Goal: Information Seeking & Learning: Learn about a topic

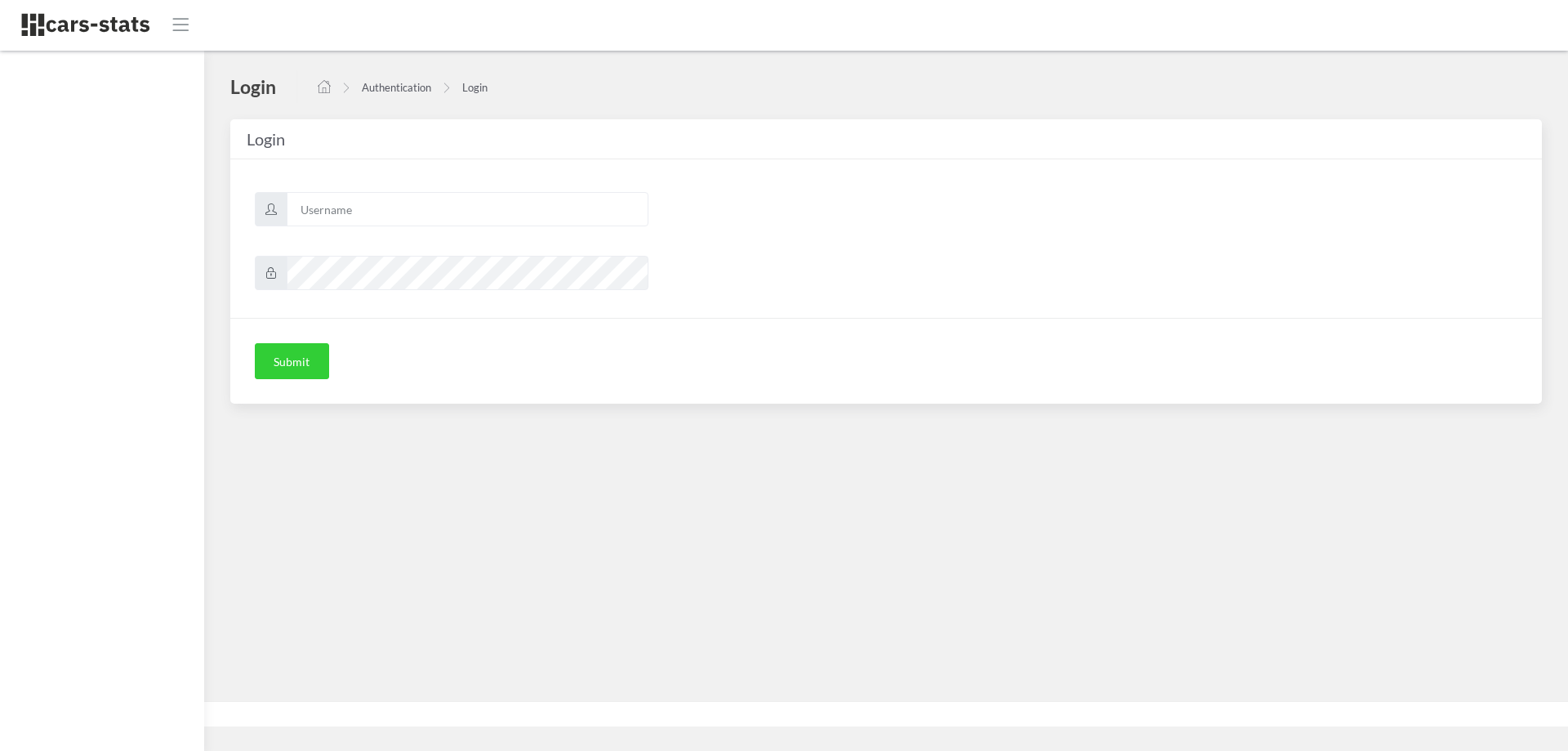
scroll to position [12, 12]
type input "skoda"
click at [303, 368] on button "Submit" at bounding box center [292, 361] width 74 height 36
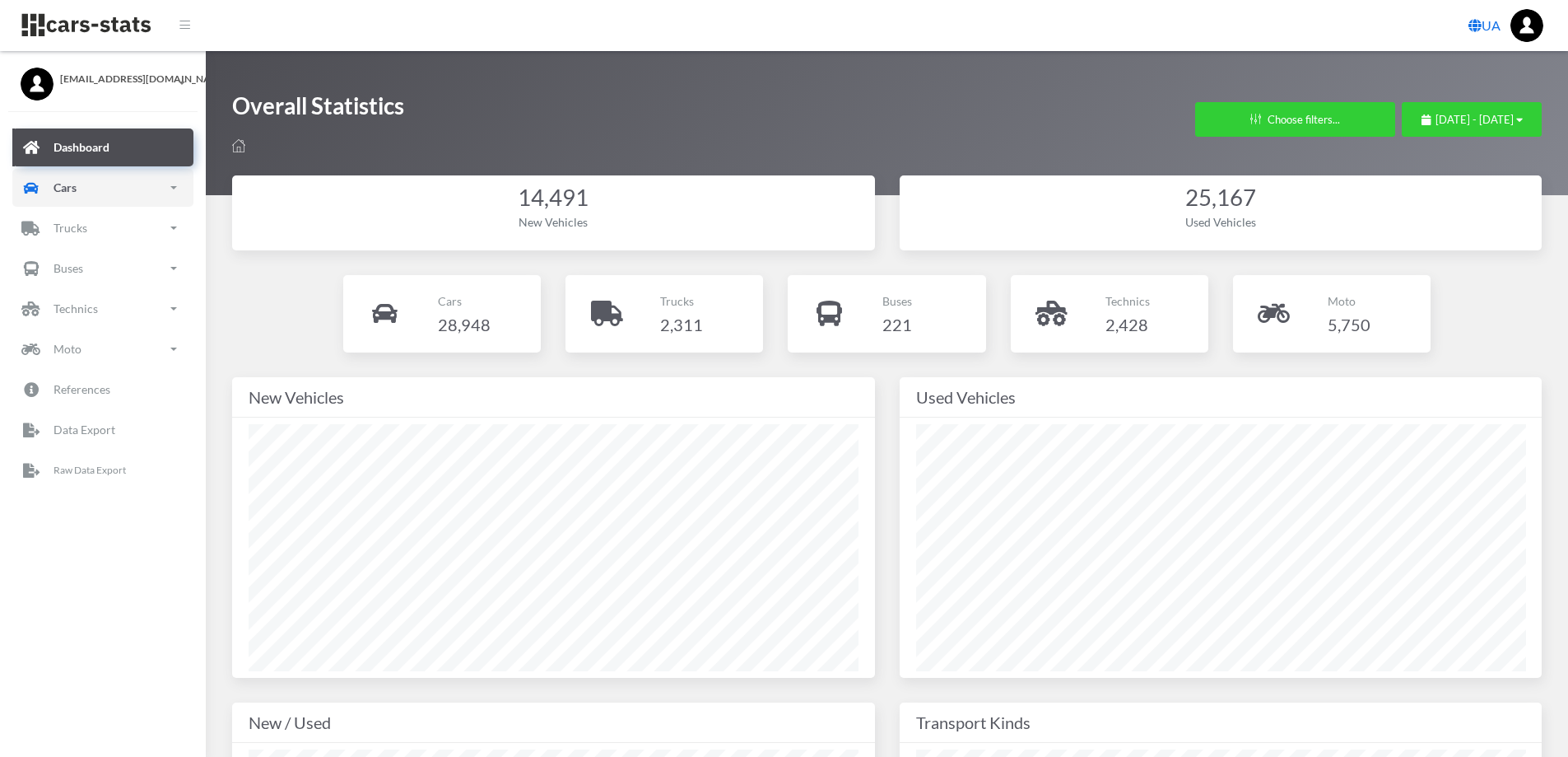
click at [84, 185] on link "Cars" at bounding box center [103, 187] width 181 height 38
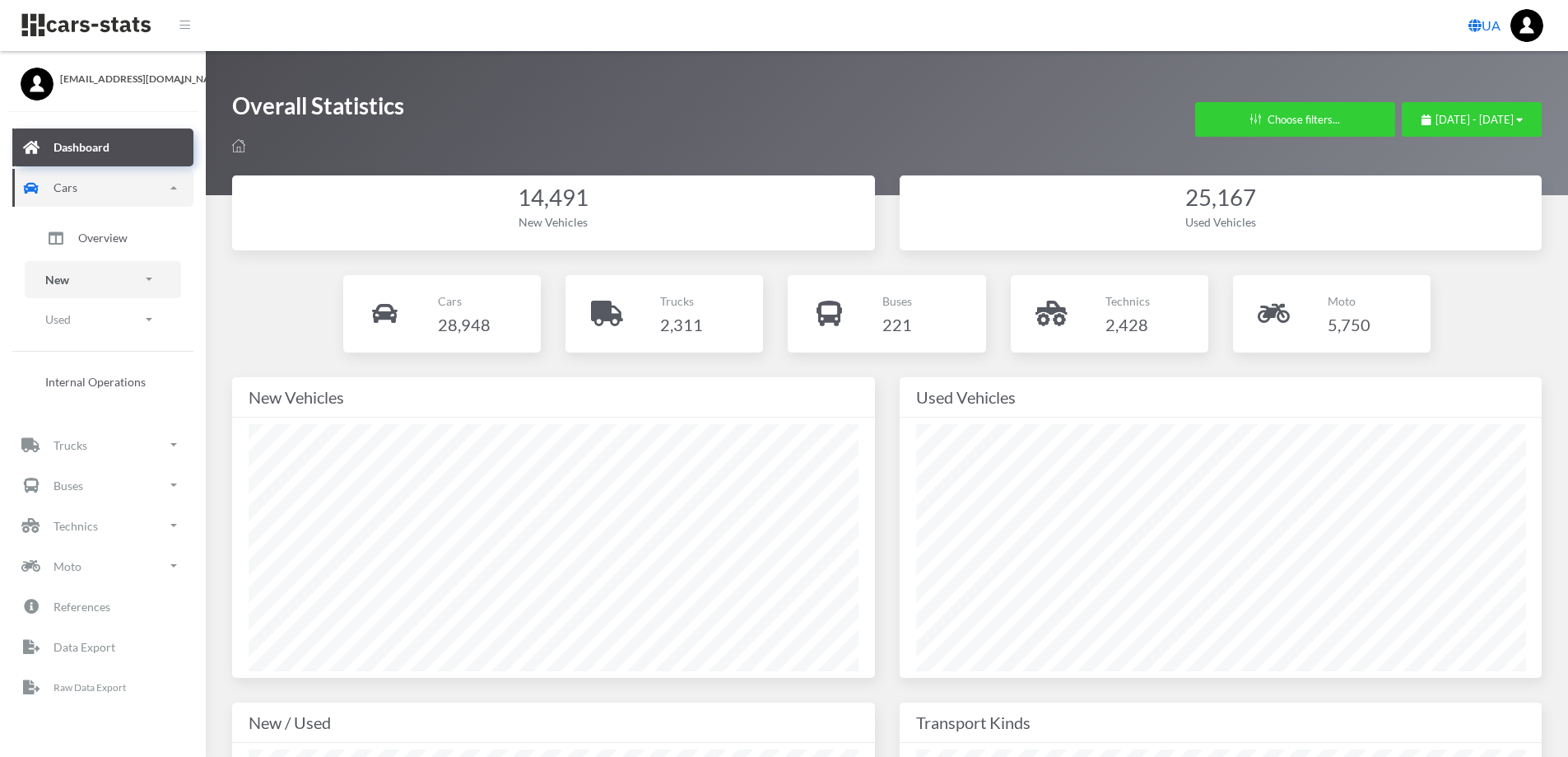
click at [102, 278] on link "New" at bounding box center [103, 279] width 157 height 37
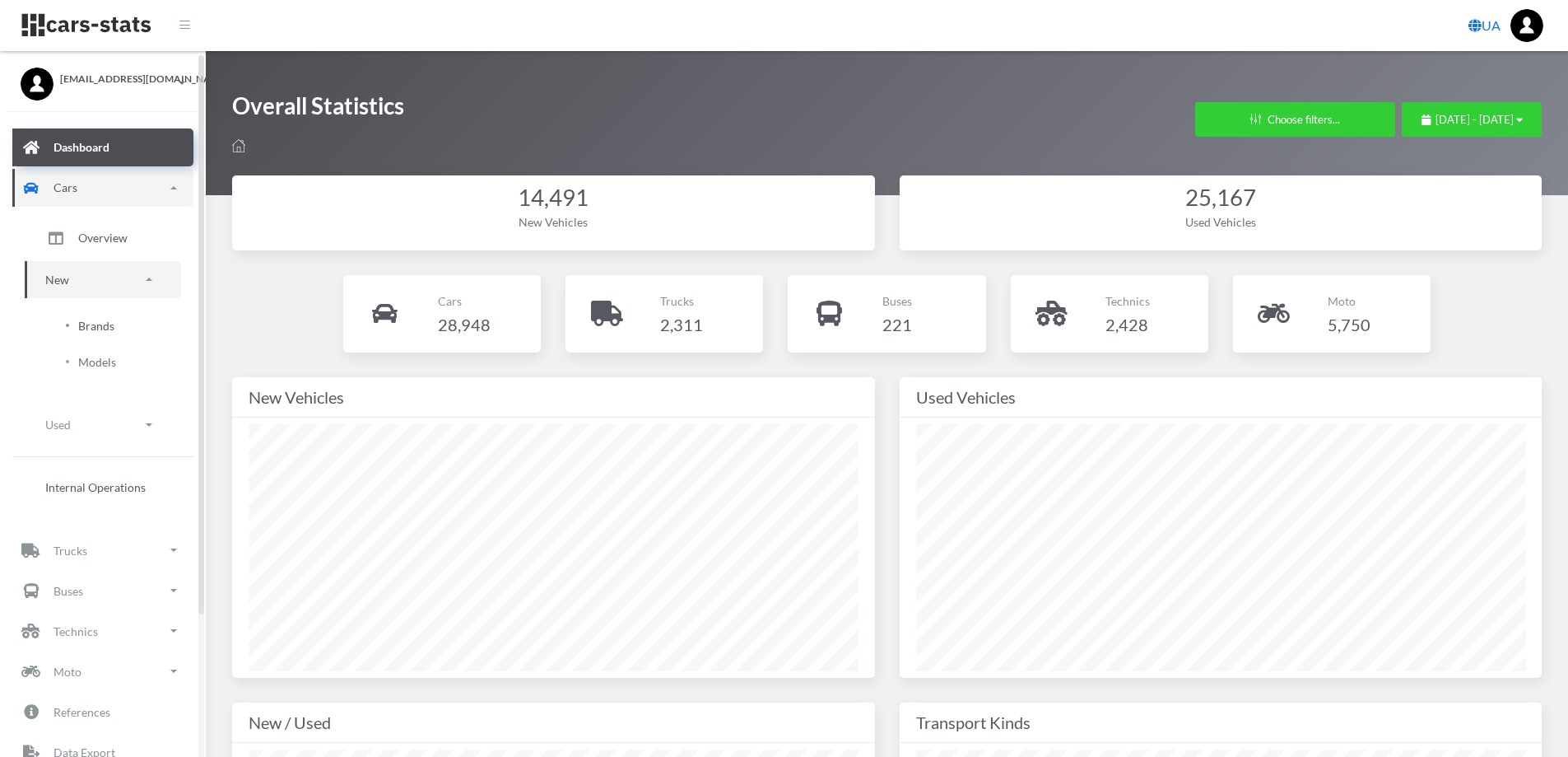
click at [107, 327] on span "Brands" at bounding box center [96, 326] width 36 height 18
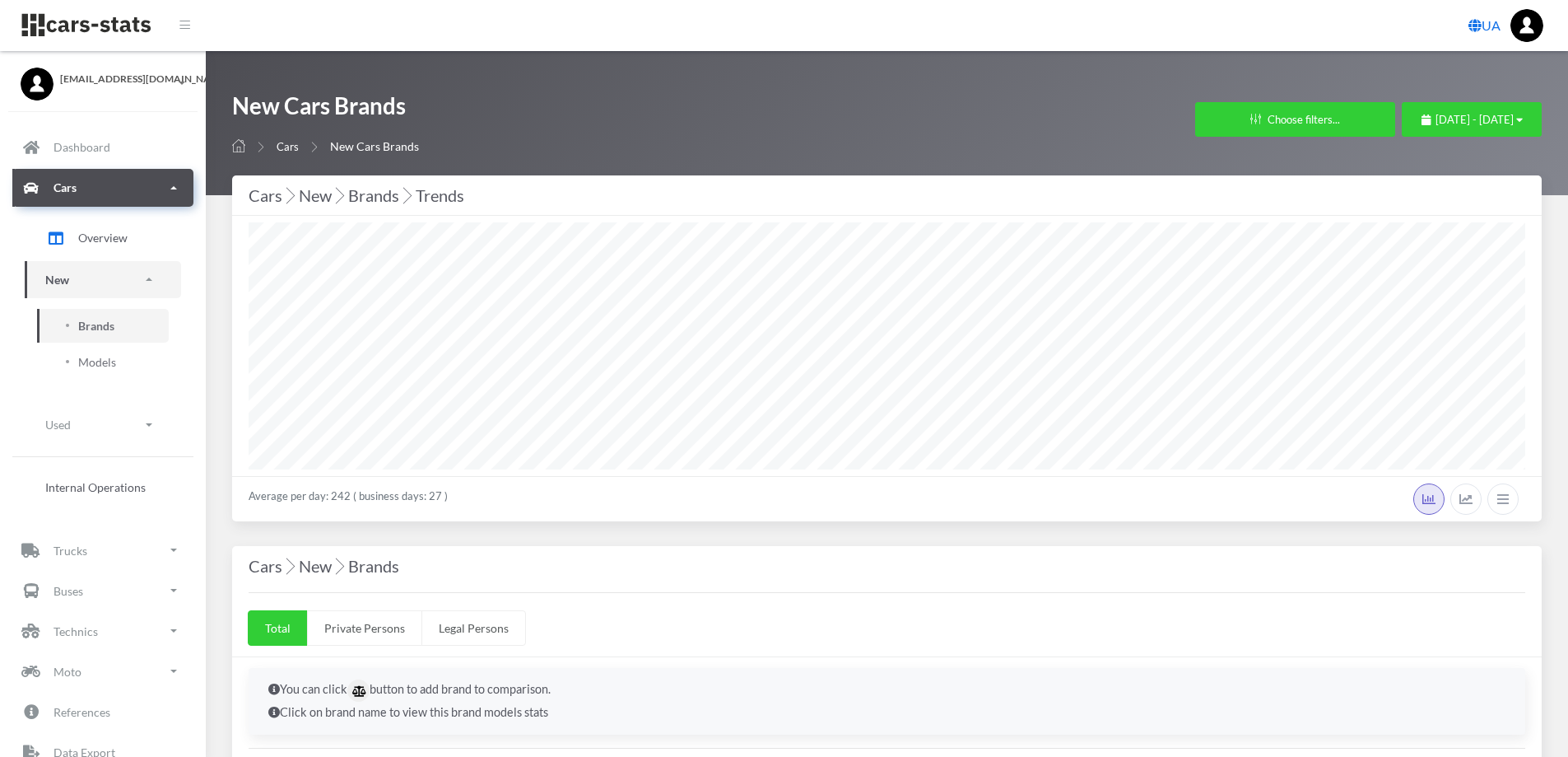
select select "25"
click at [1516, 116] on icon "button" at bounding box center [1519, 120] width 6 height 11
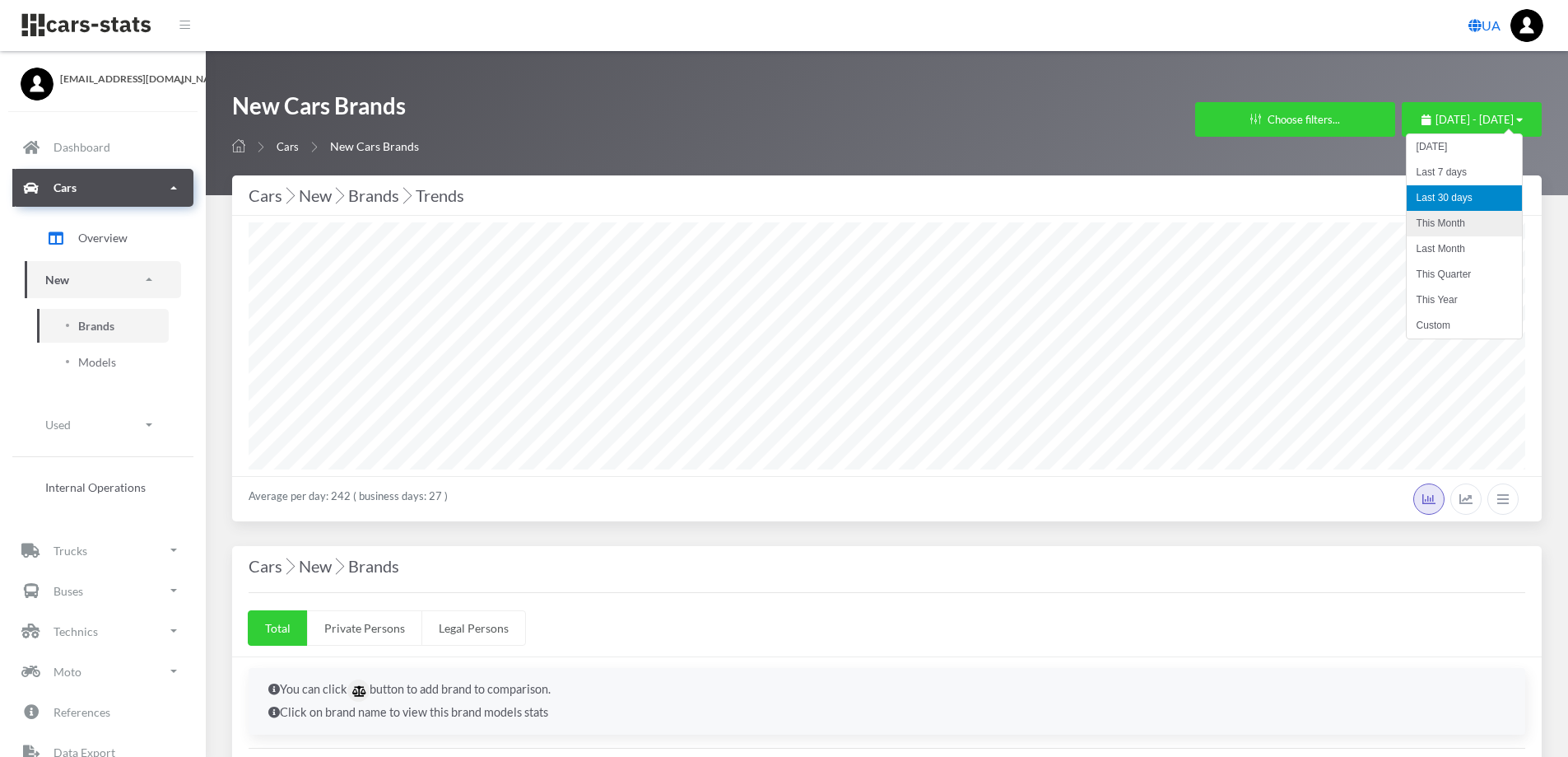
click at [1470, 220] on li "This Month" at bounding box center [1463, 223] width 115 height 26
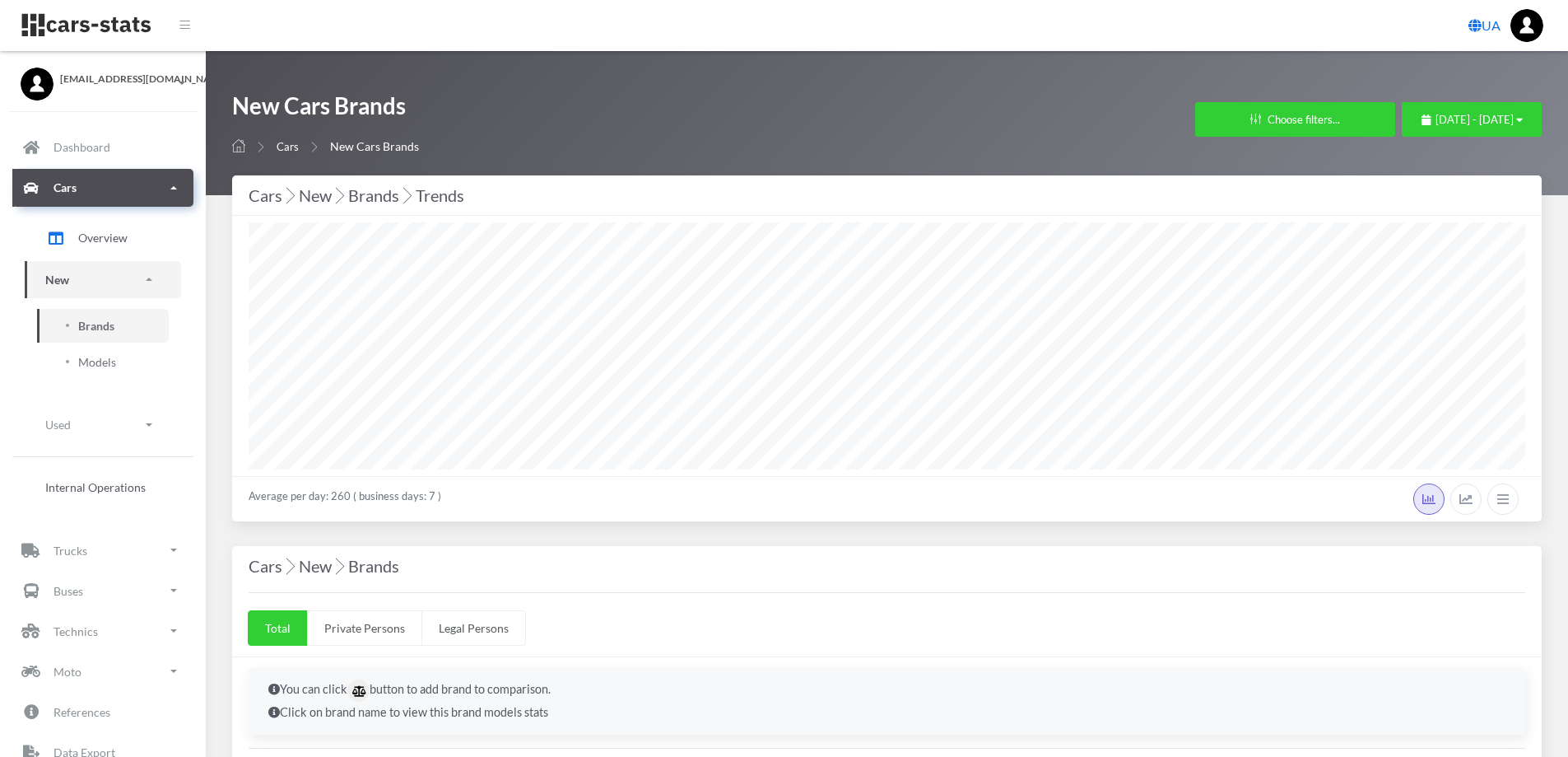
select select
select select "25"
click at [1195, 114] on button "Choose filters..." at bounding box center [1294, 119] width 200 height 34
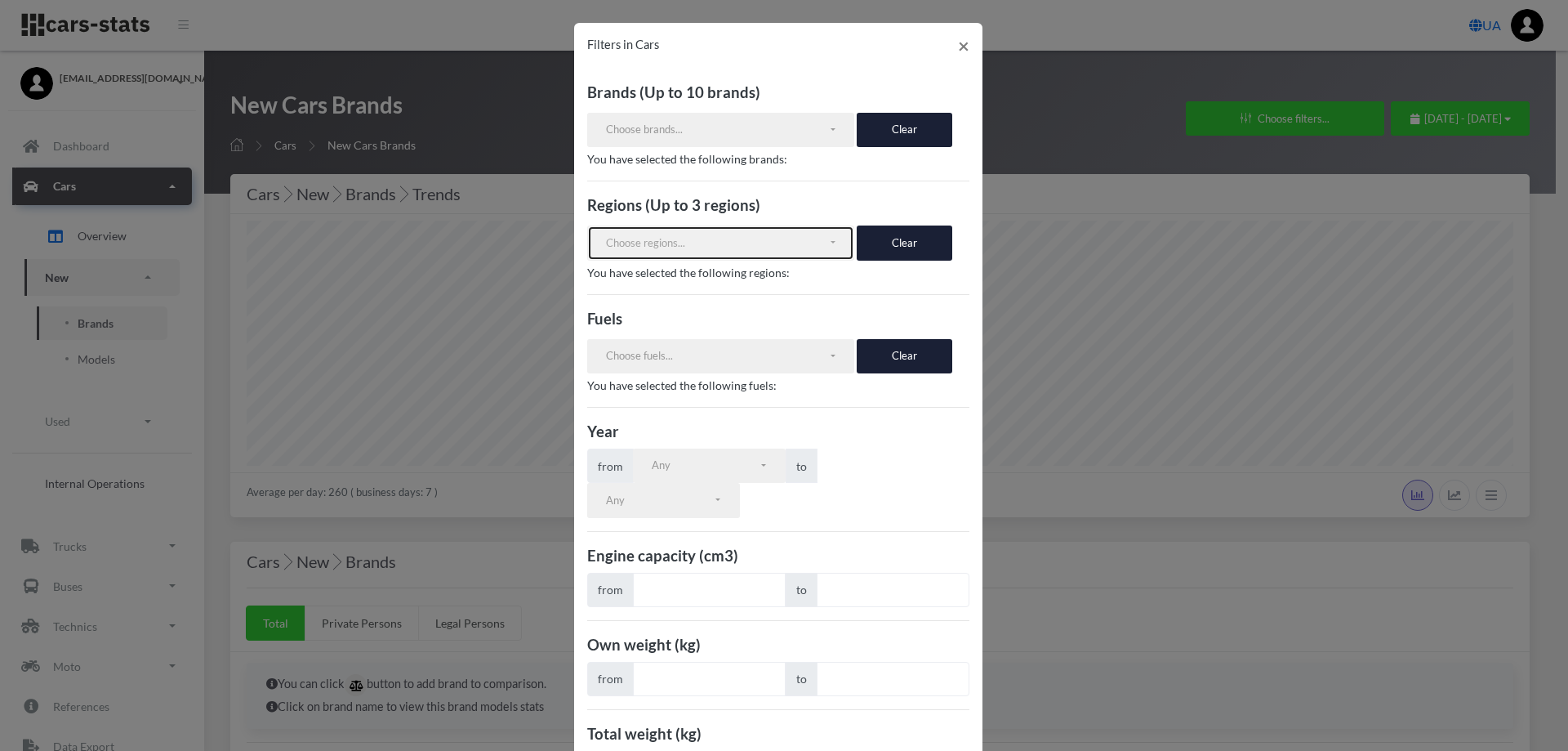
click at [827, 245] on button "Choose regions..." at bounding box center [720, 242] width 268 height 34
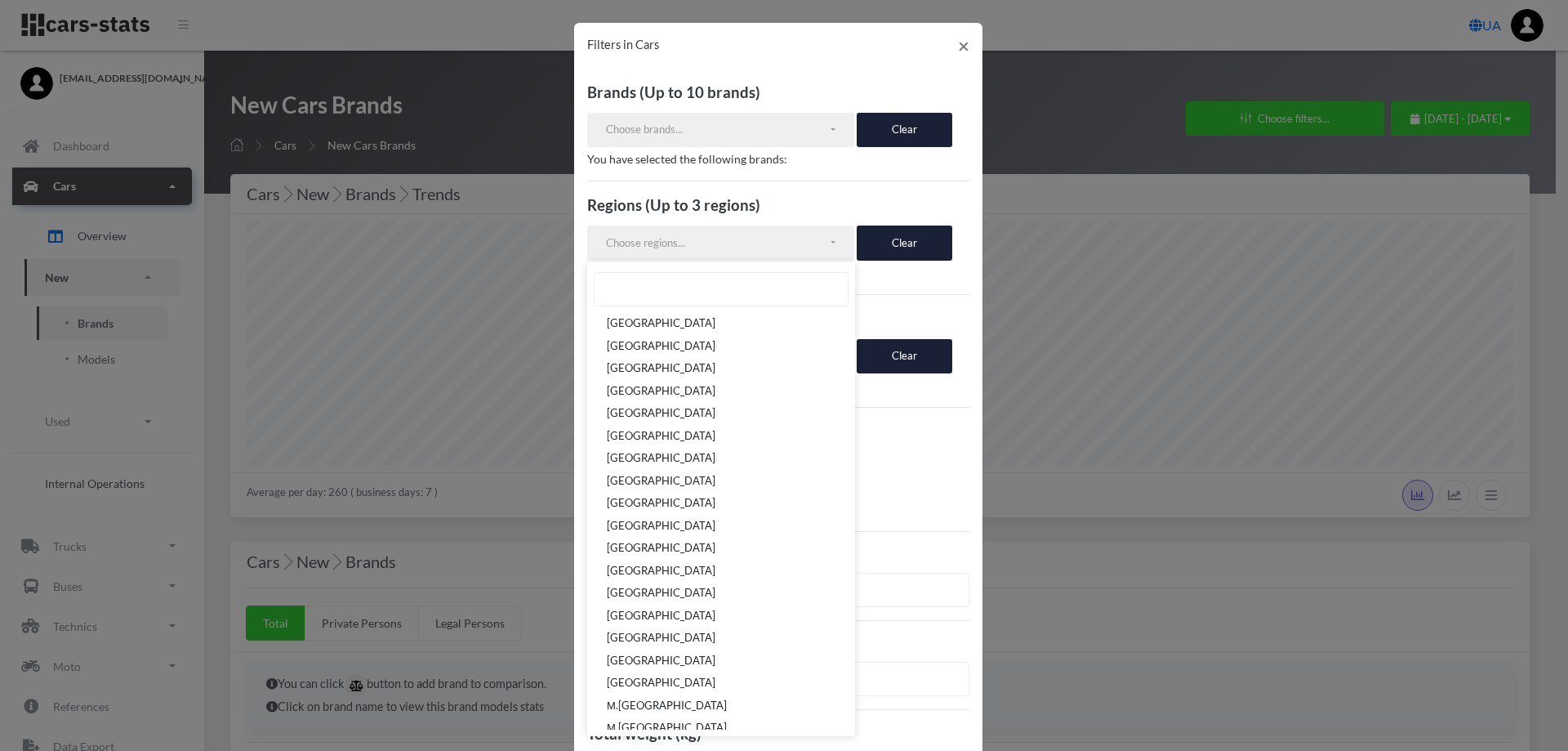
scroll to position [187, 0]
click at [686, 394] on link "[GEOGRAPHIC_DATA]" at bounding box center [720, 404] width 268 height 23
select select "UA-46"
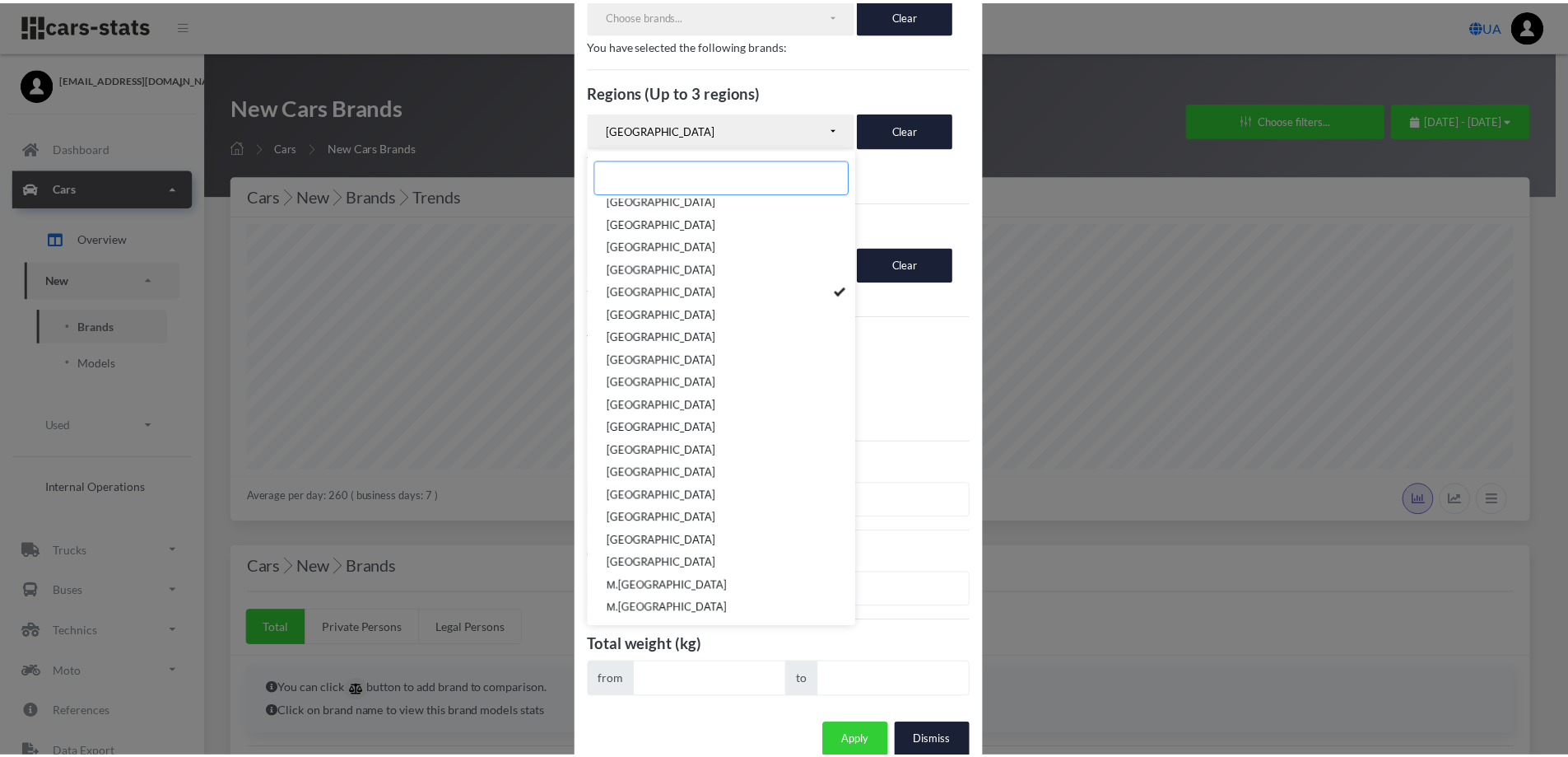
scroll to position [119, 0]
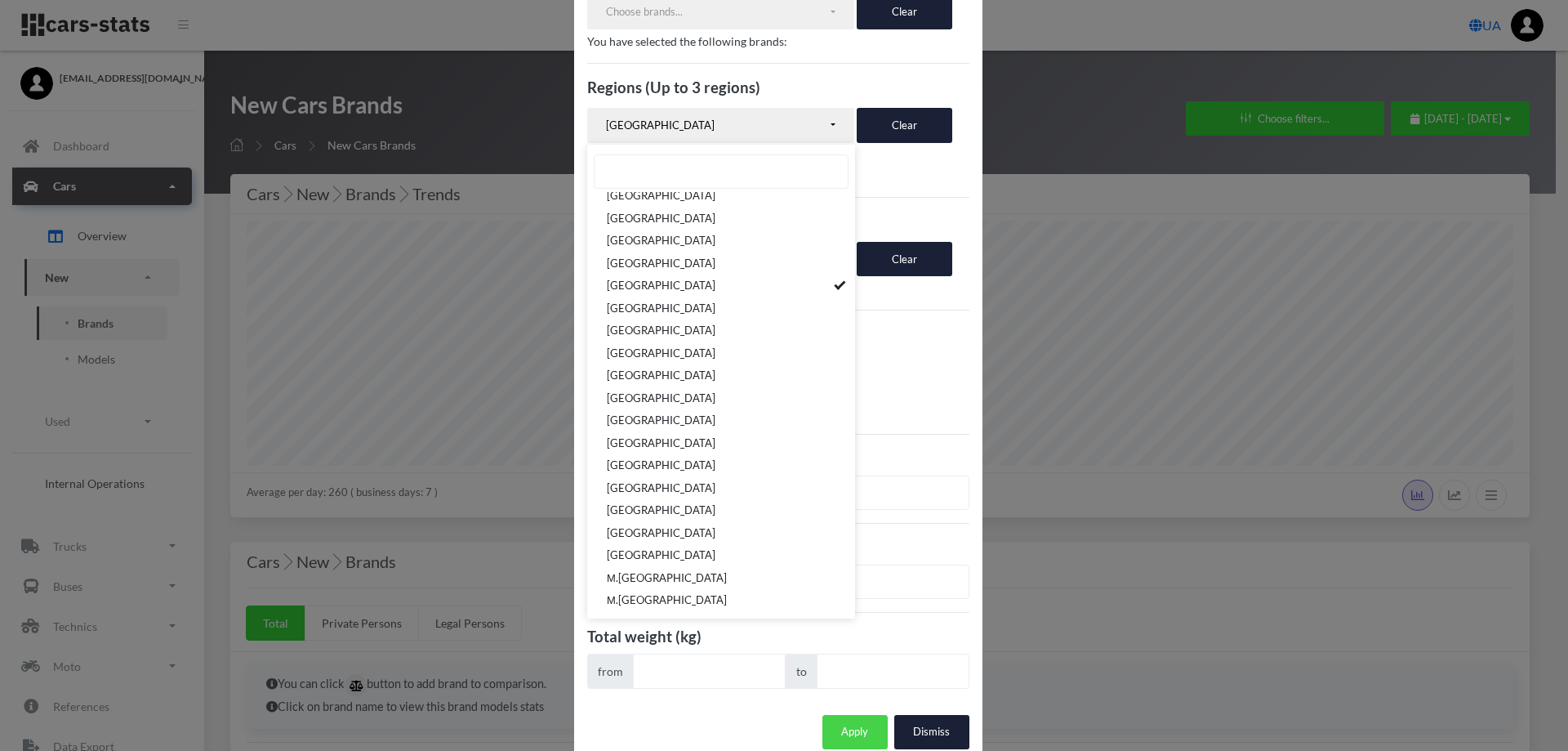
click at [842, 714] on button "Apply" at bounding box center [855, 731] width 65 height 34
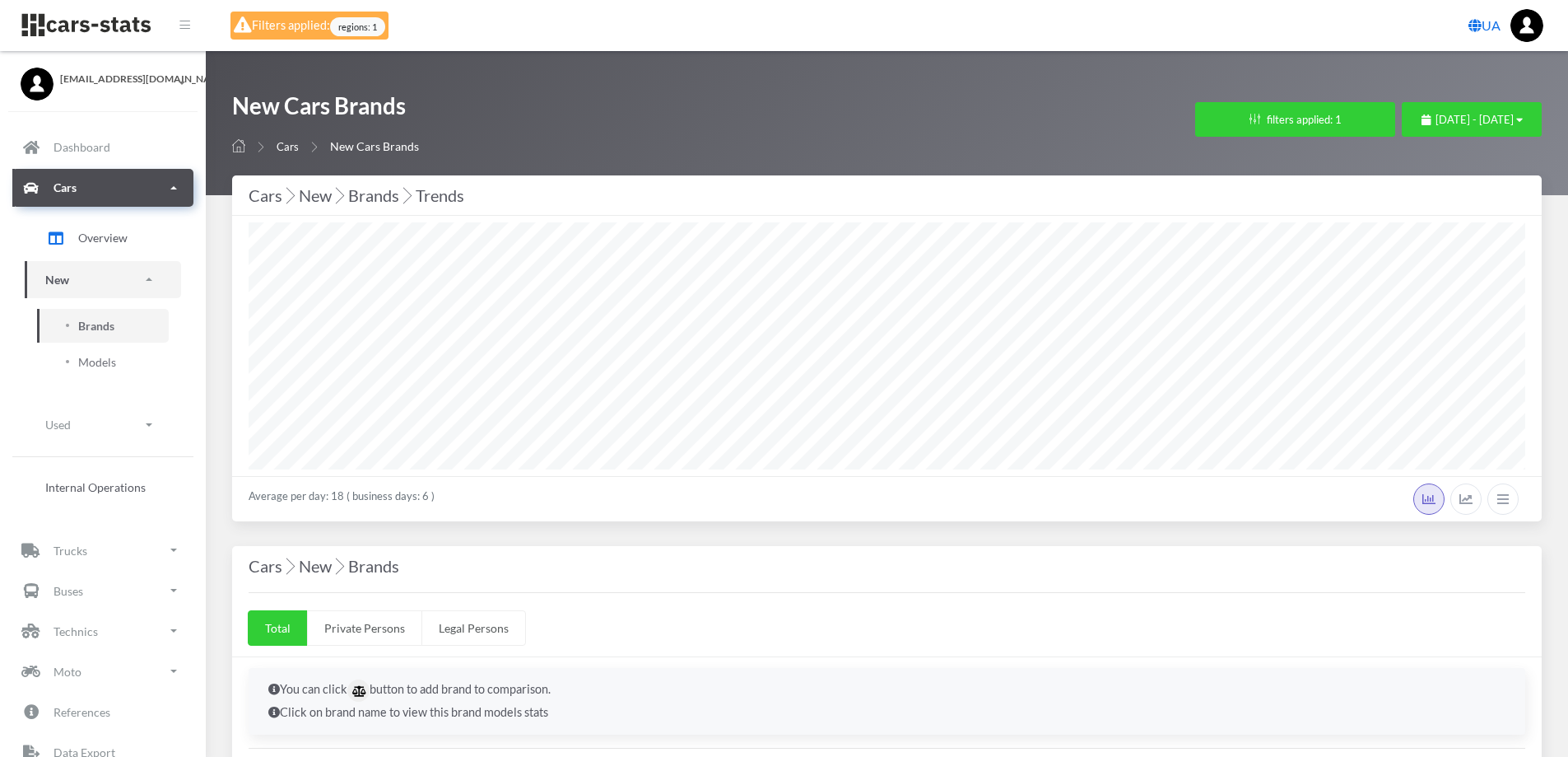
select select "25"
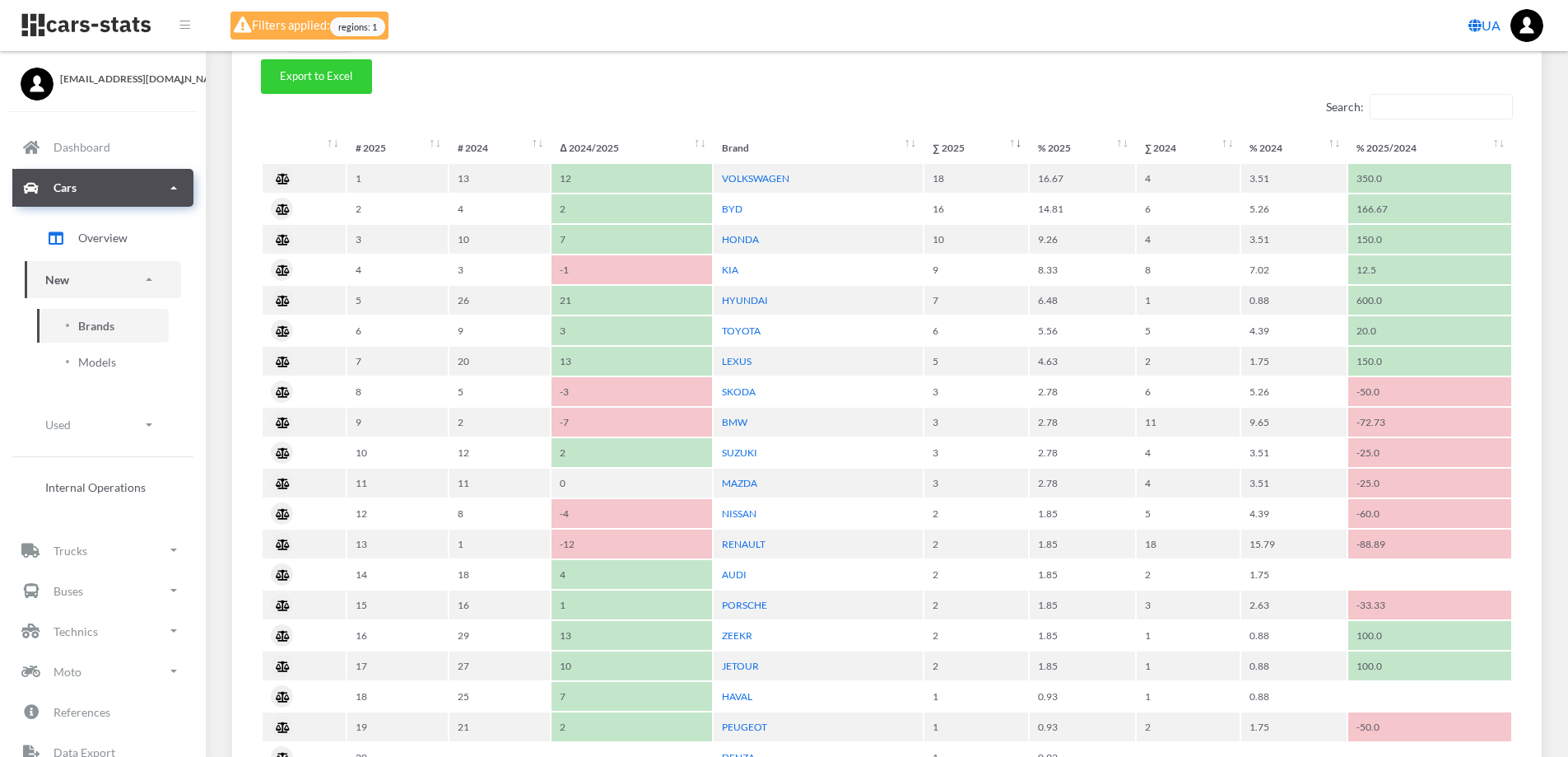
scroll to position [741, 0]
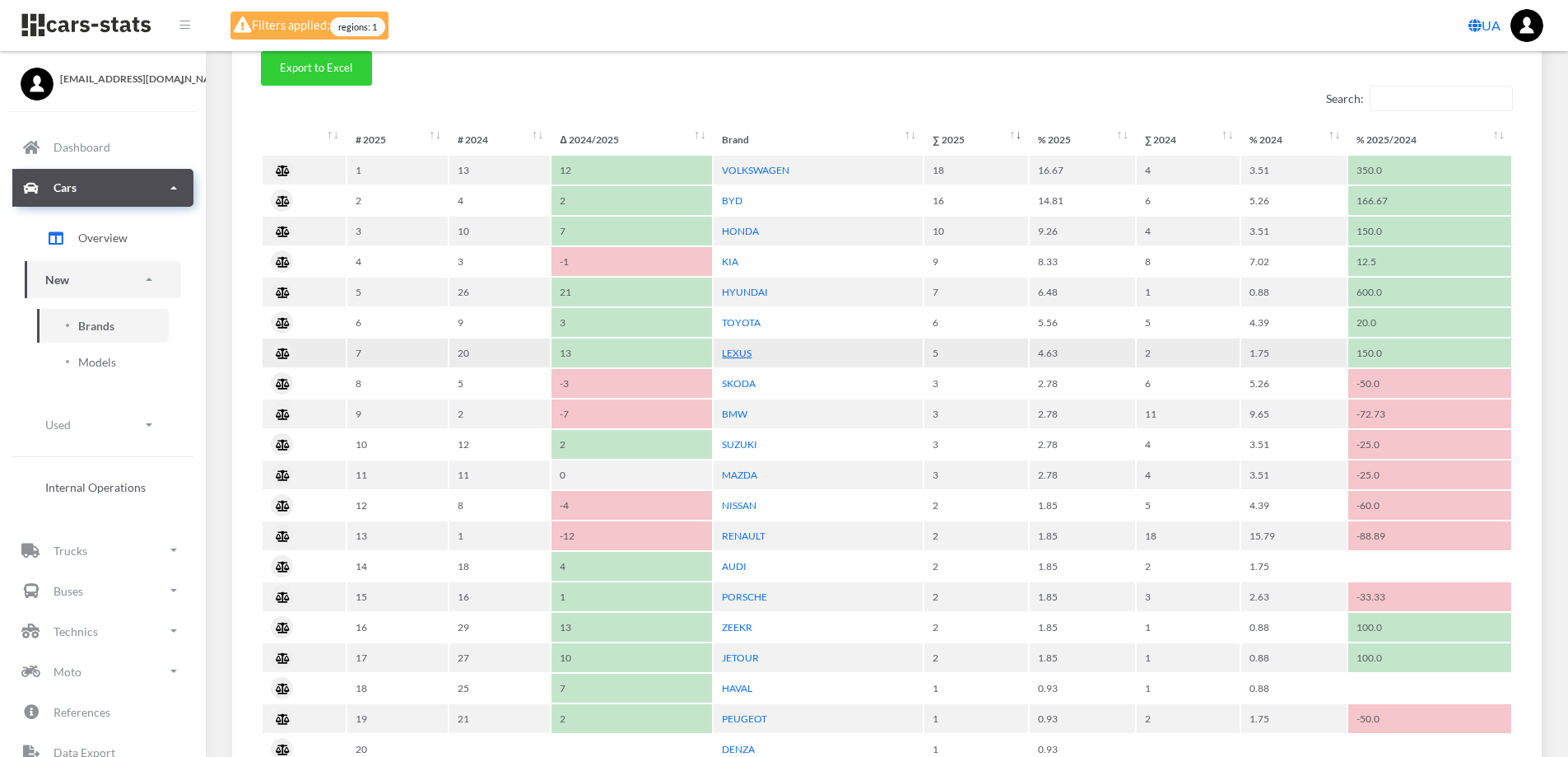
click at [743, 350] on link "LEXUS" at bounding box center [736, 353] width 30 height 12
click at [761, 172] on link "VOLKSWAGEN" at bounding box center [755, 170] width 68 height 12
click at [752, 288] on link "HYUNDAI" at bounding box center [744, 292] width 46 height 12
click at [746, 233] on link "HONDA" at bounding box center [740, 231] width 37 height 12
click at [735, 357] on link "LEXUS" at bounding box center [736, 353] width 30 height 12
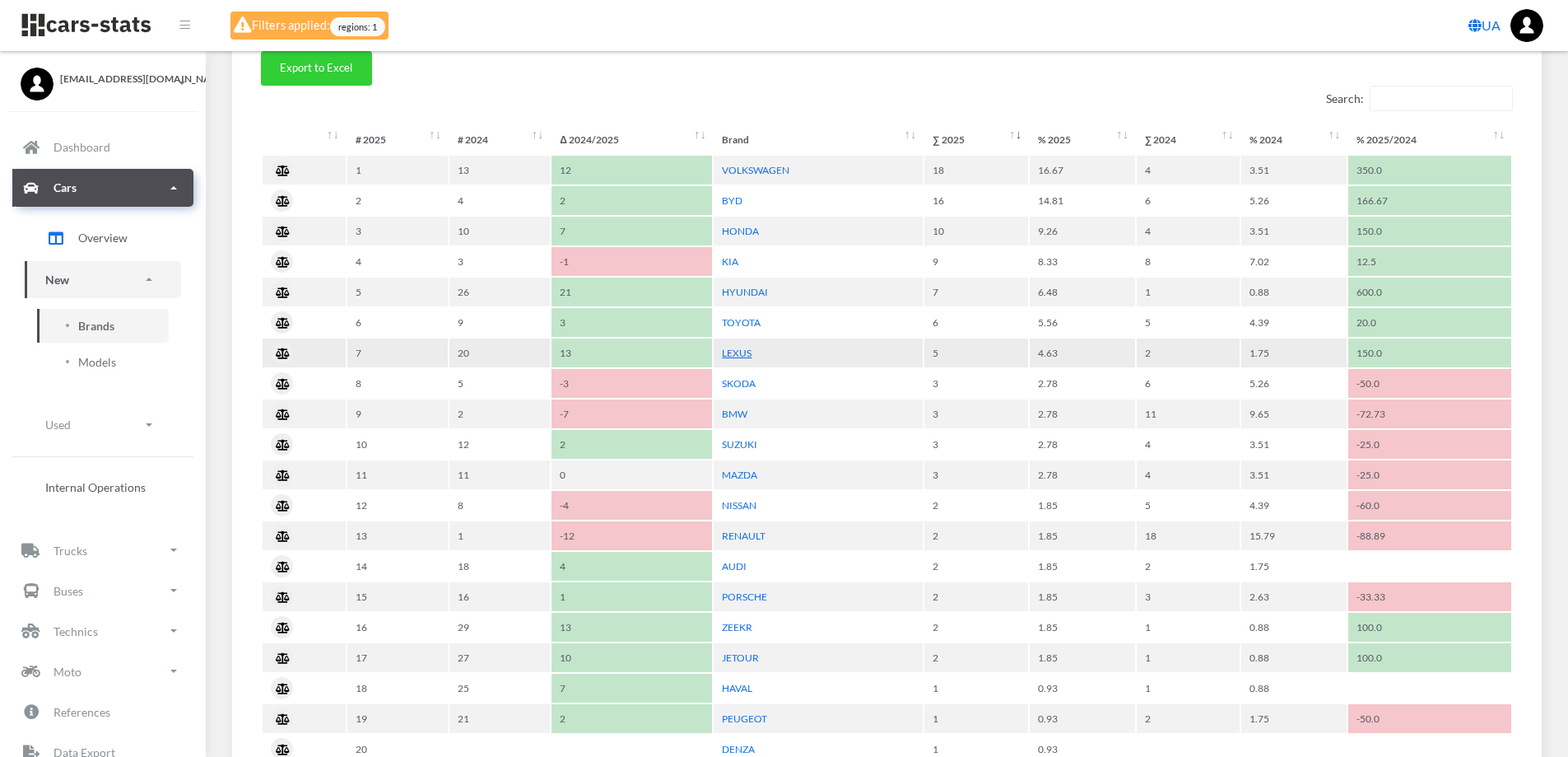
click at [744, 350] on link "LEXUS" at bounding box center [736, 353] width 30 height 12
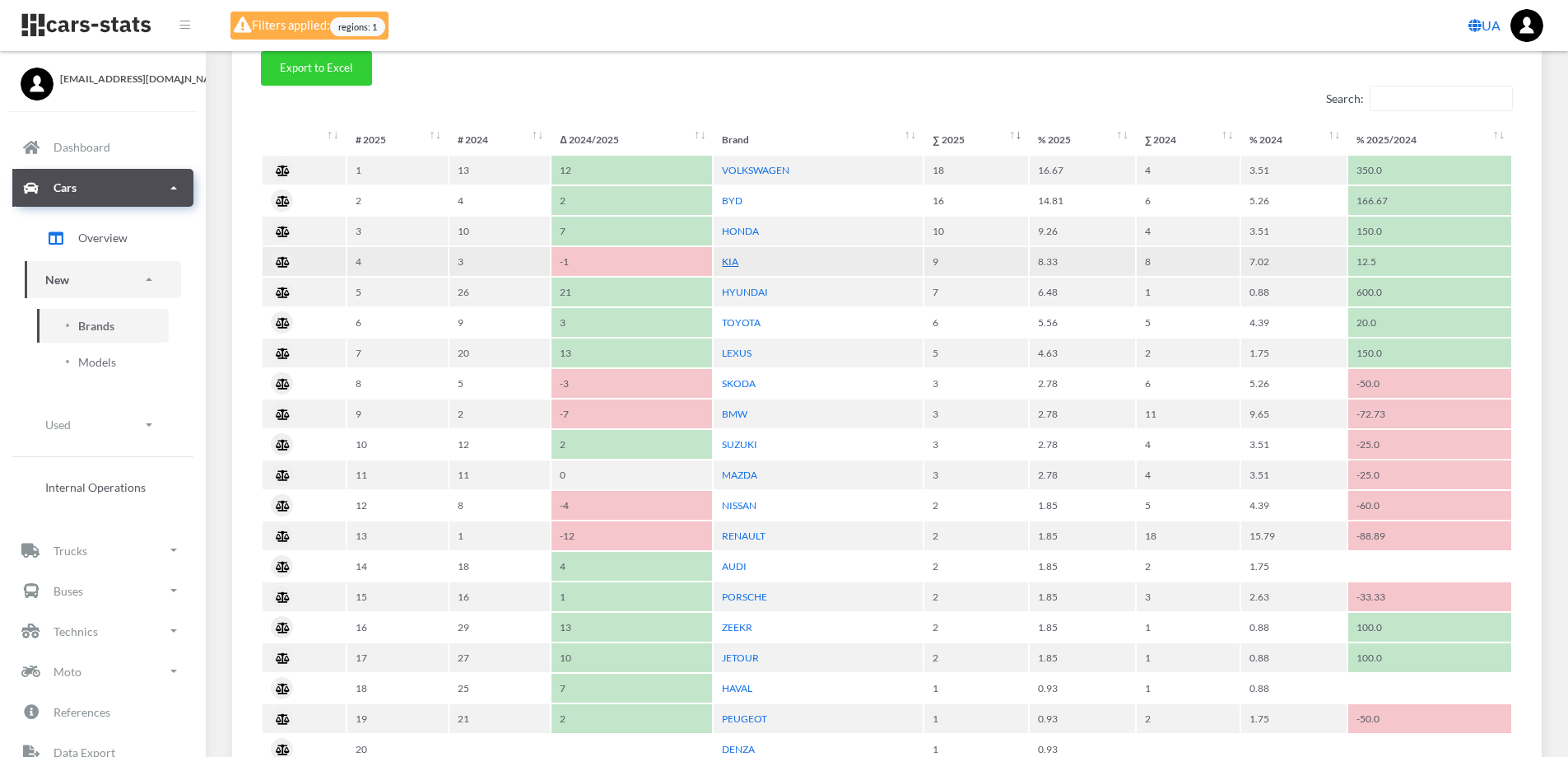
click at [733, 261] on link "KIA" at bounding box center [729, 261] width 17 height 12
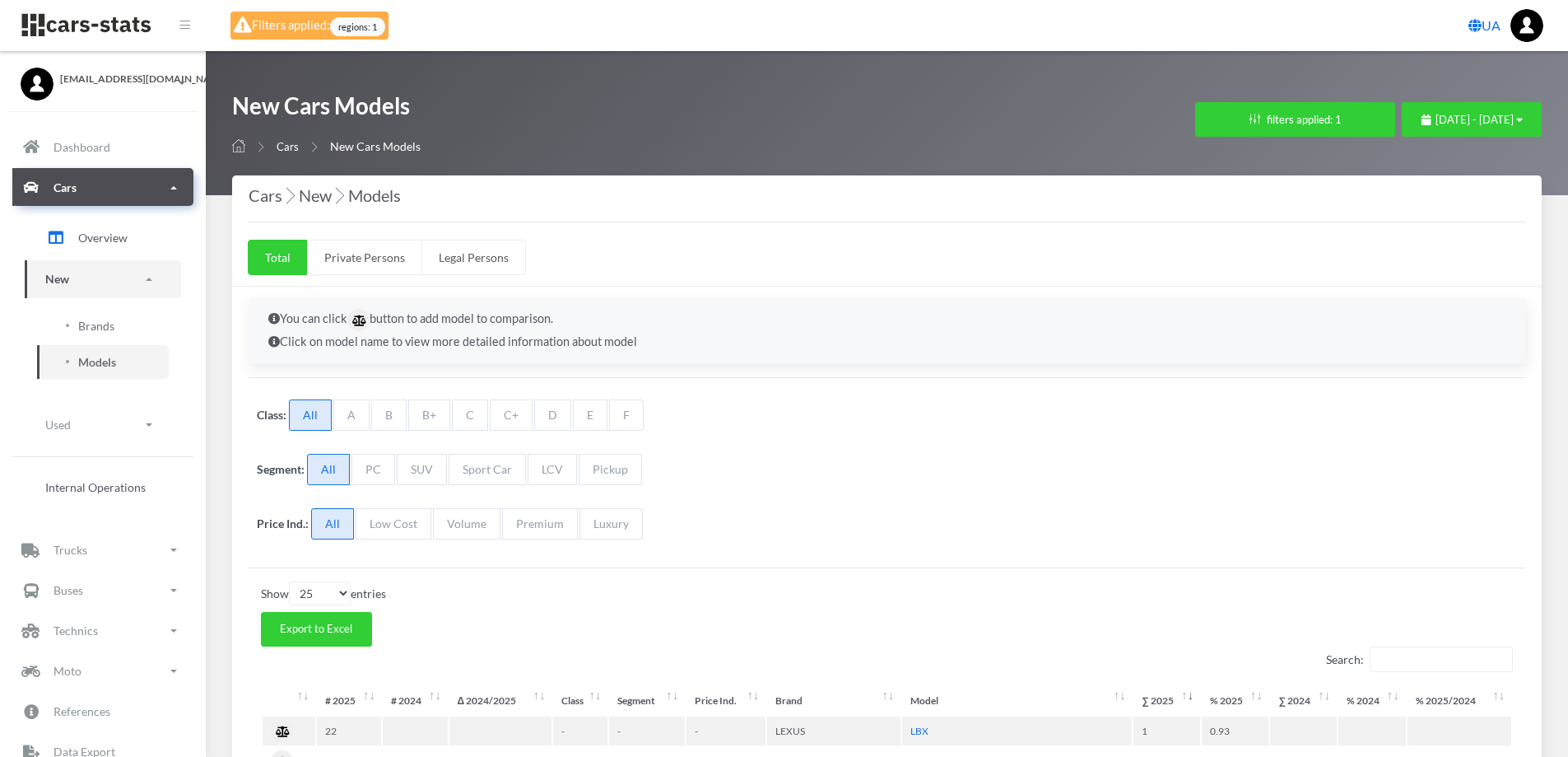
select select "25"
select select "LEXUS"
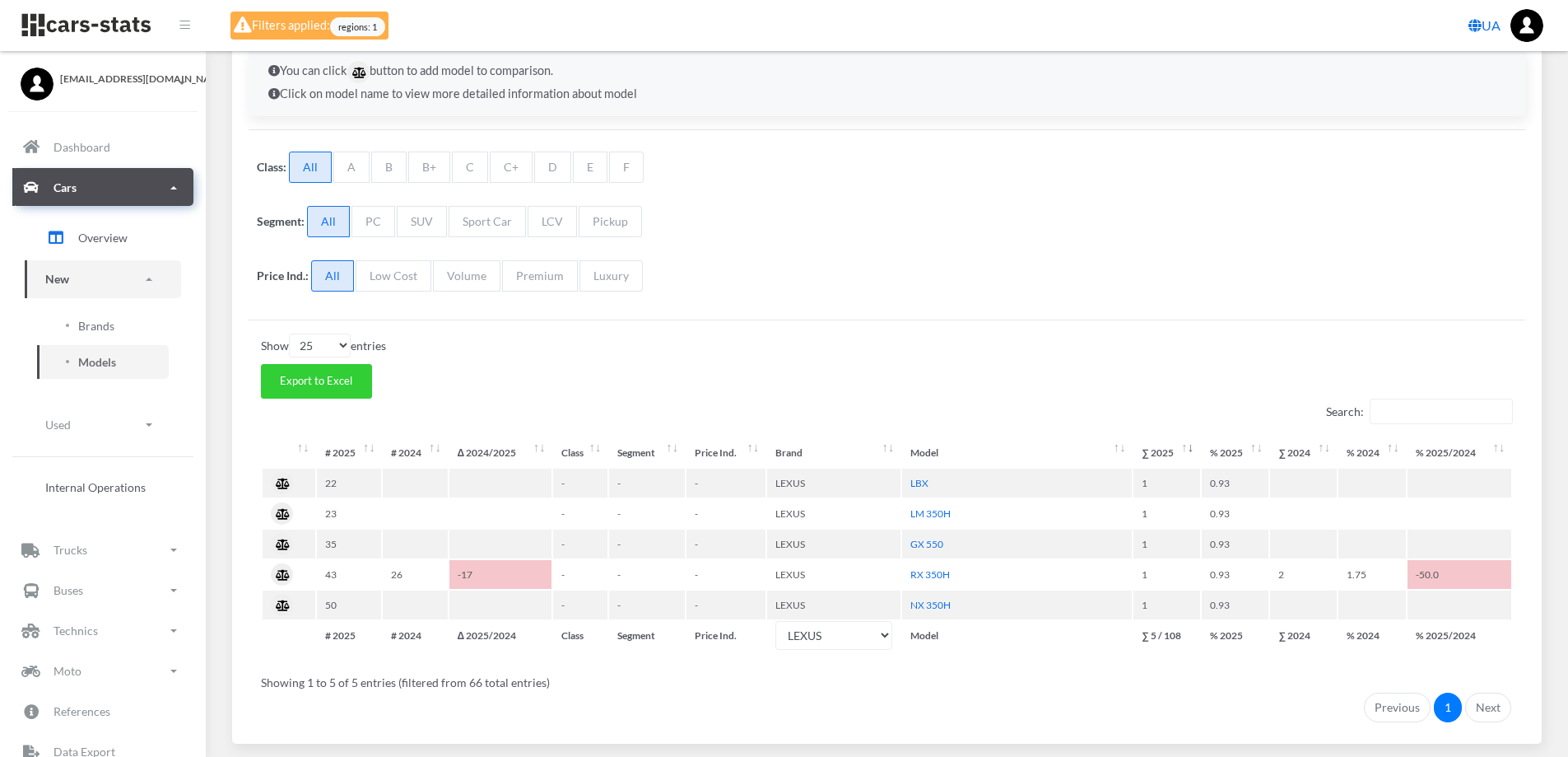
scroll to position [305, 0]
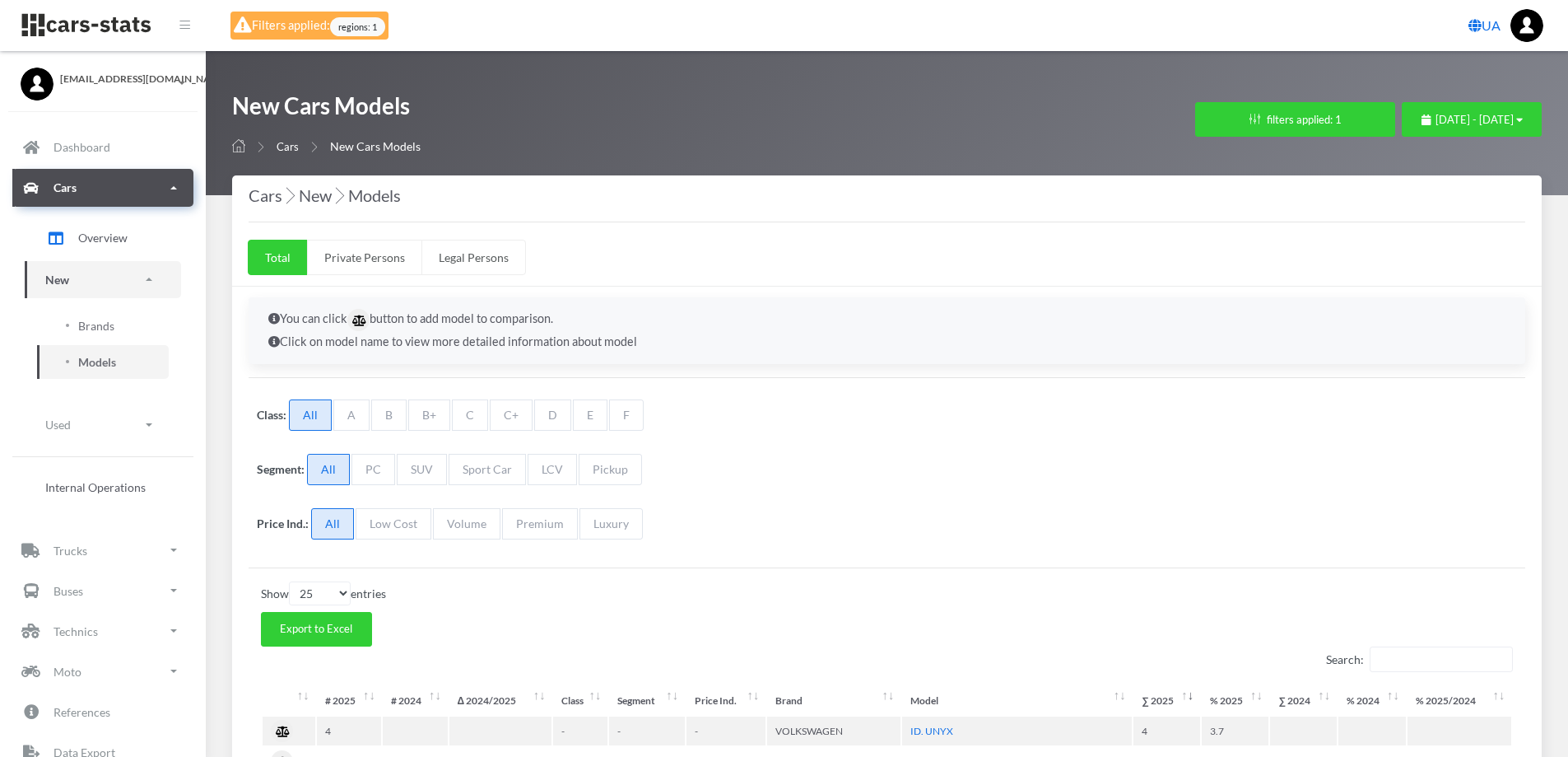
select select "25"
select select "VOLKSWAGEN"
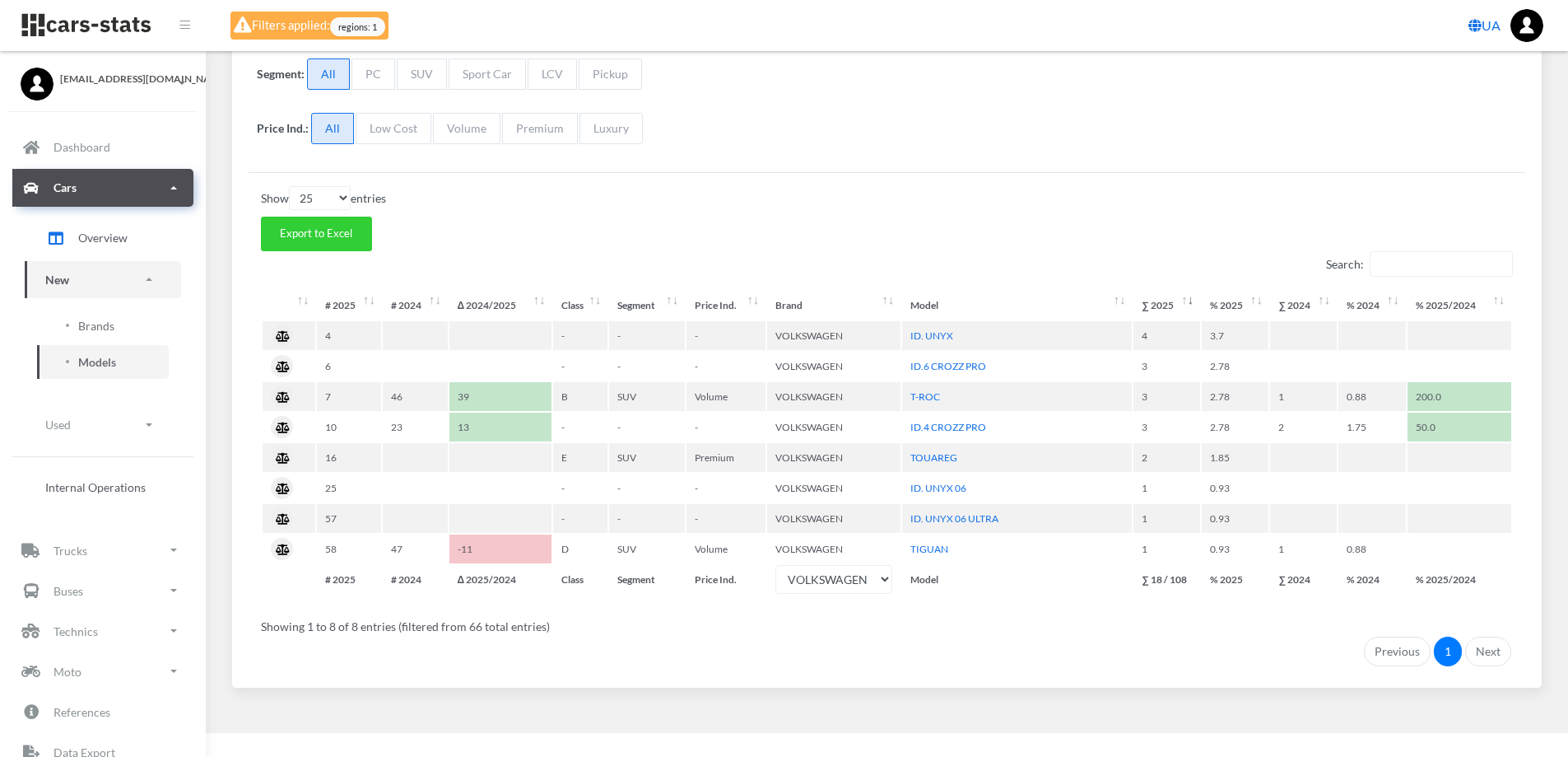
scroll to position [396, 0]
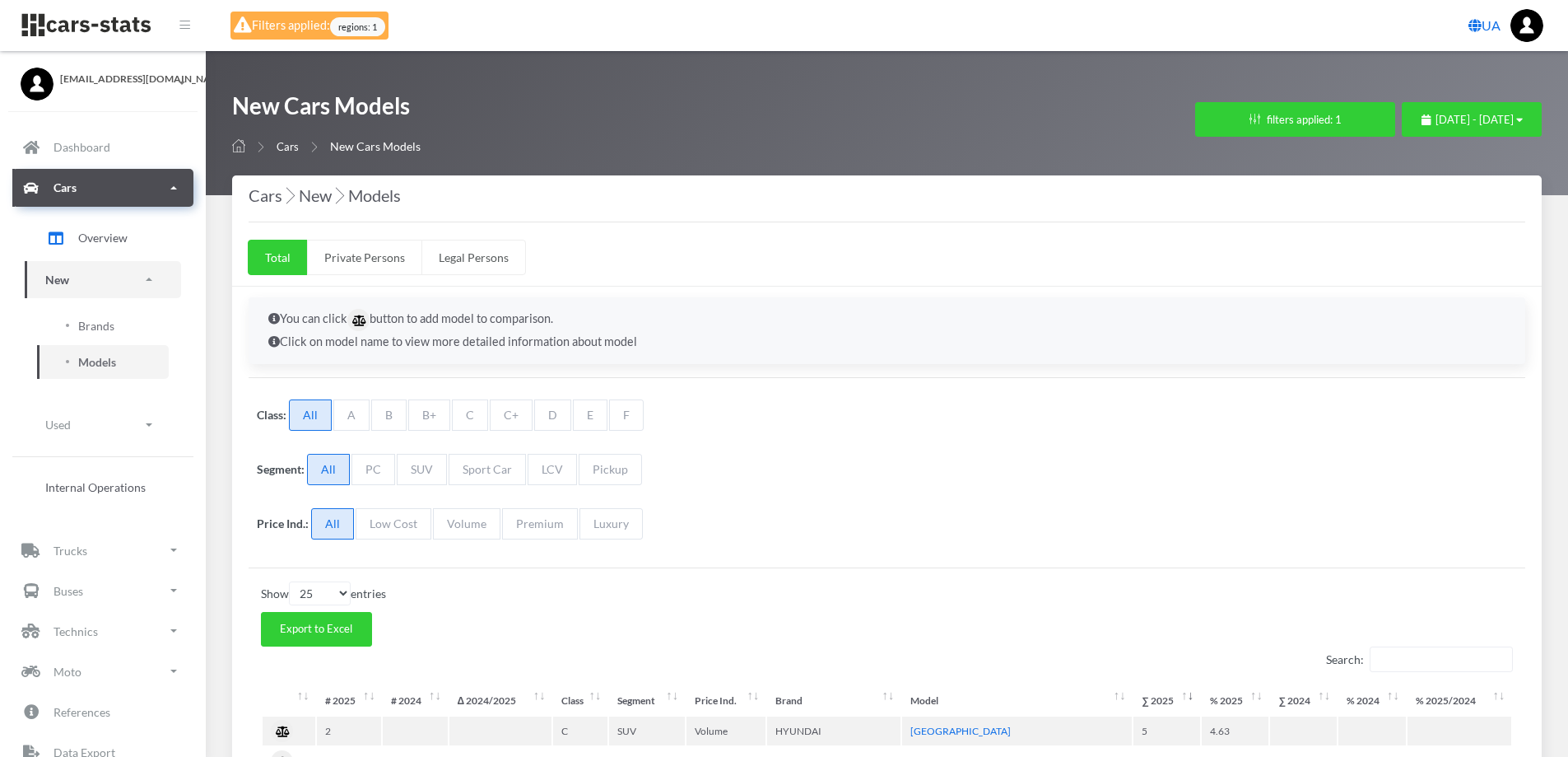
select select "25"
select select "HYUNDAI"
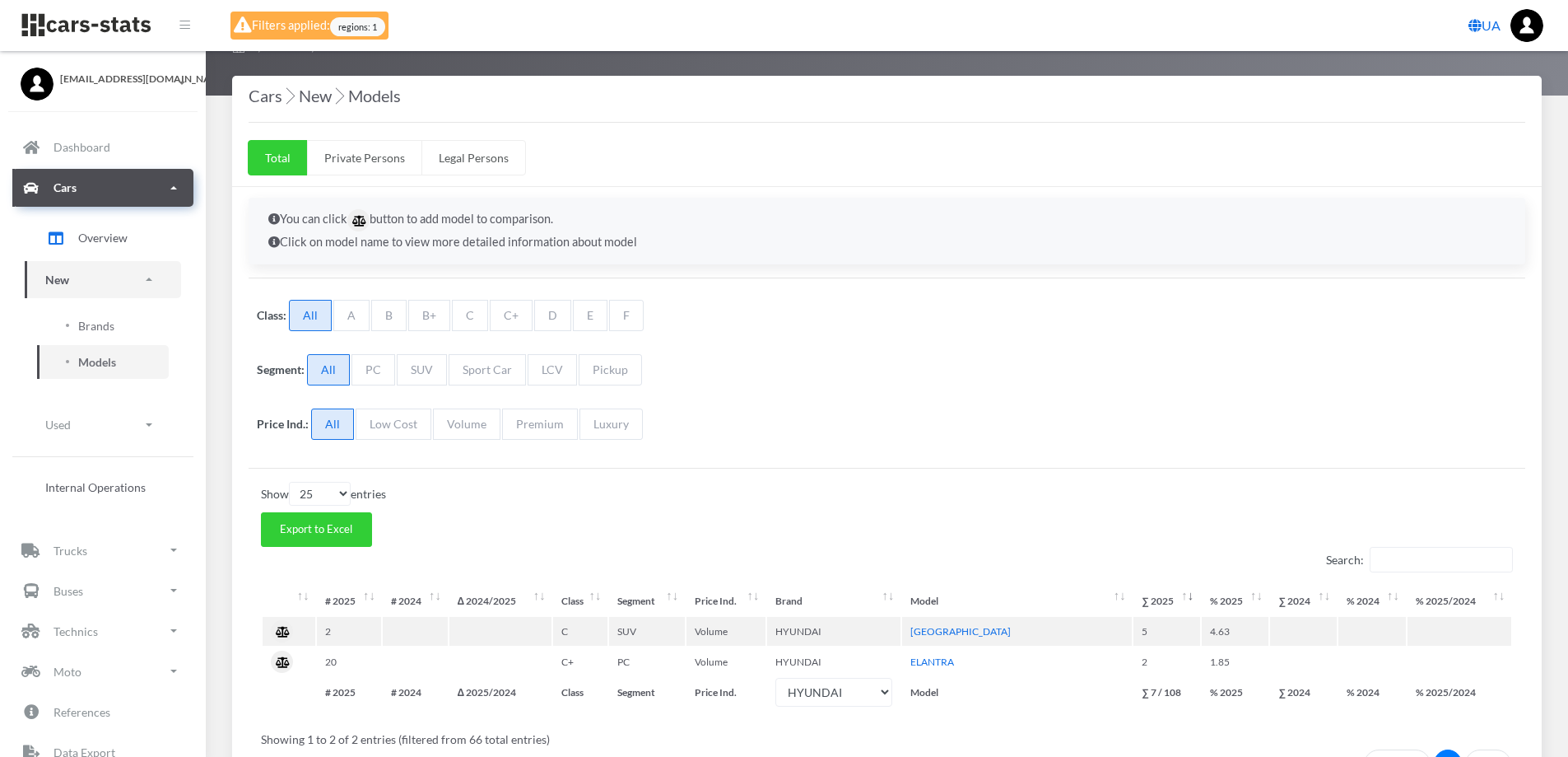
scroll to position [213, 0]
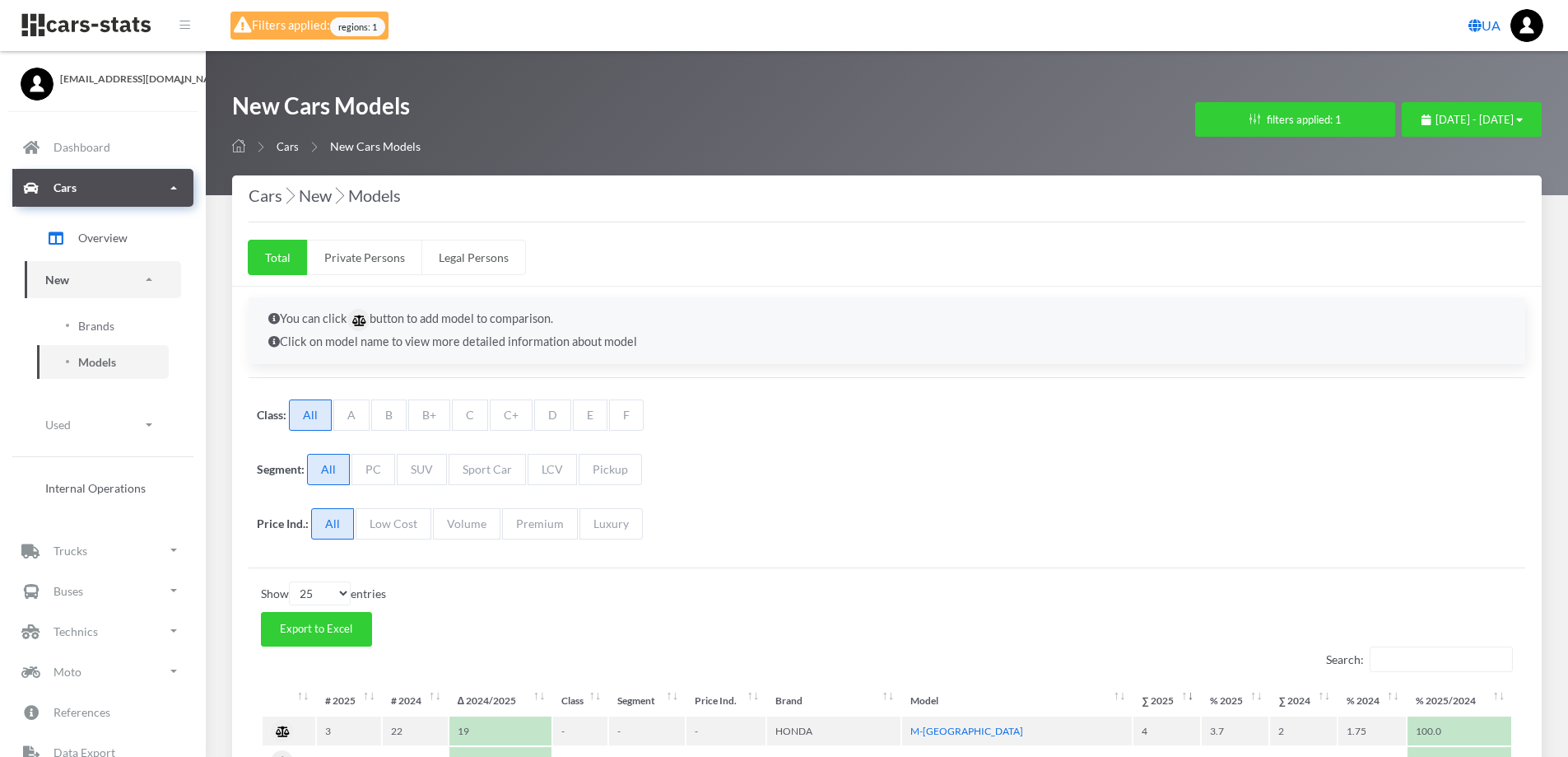
select select "25"
select select "HONDA"
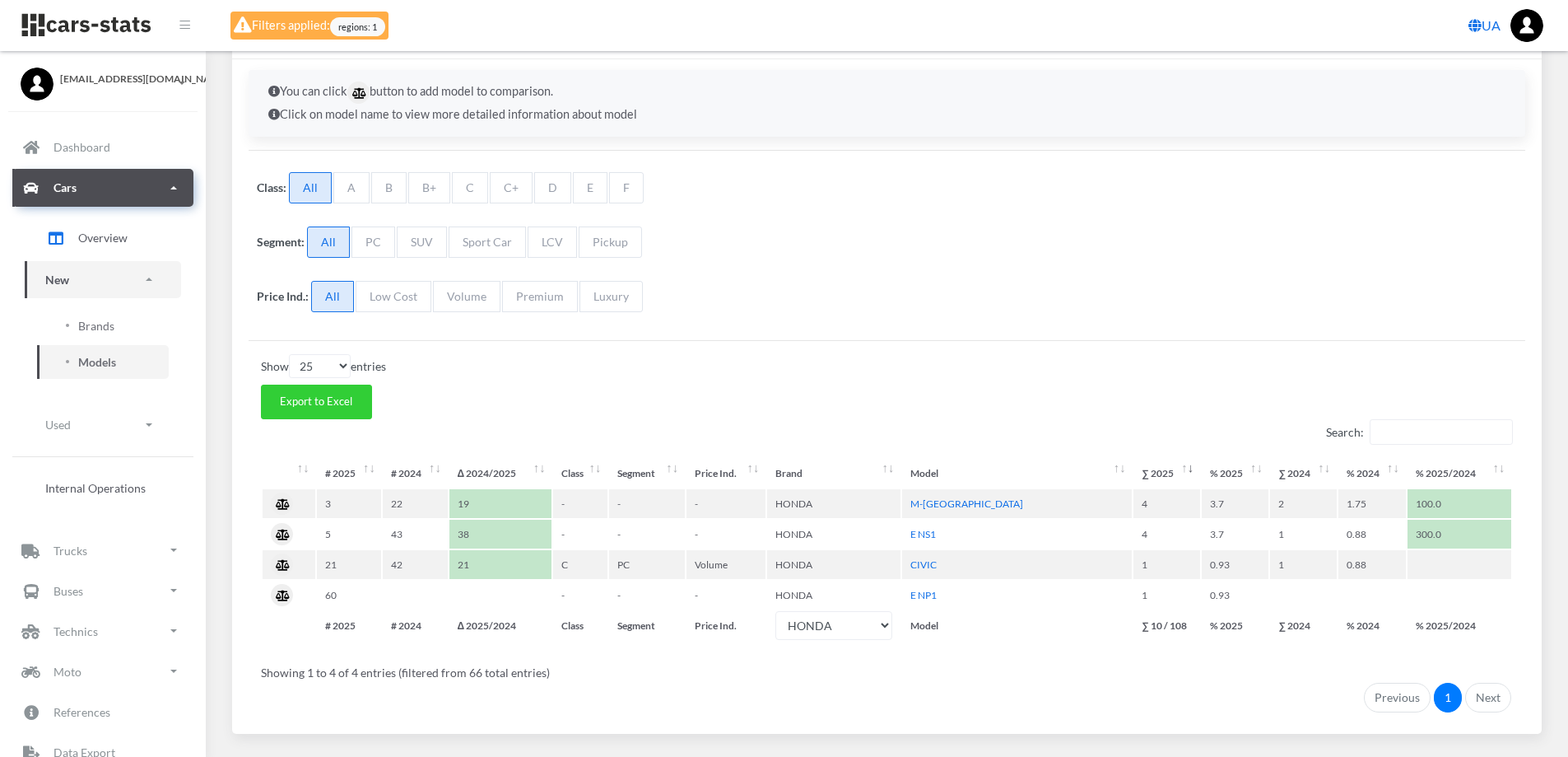
scroll to position [274, 0]
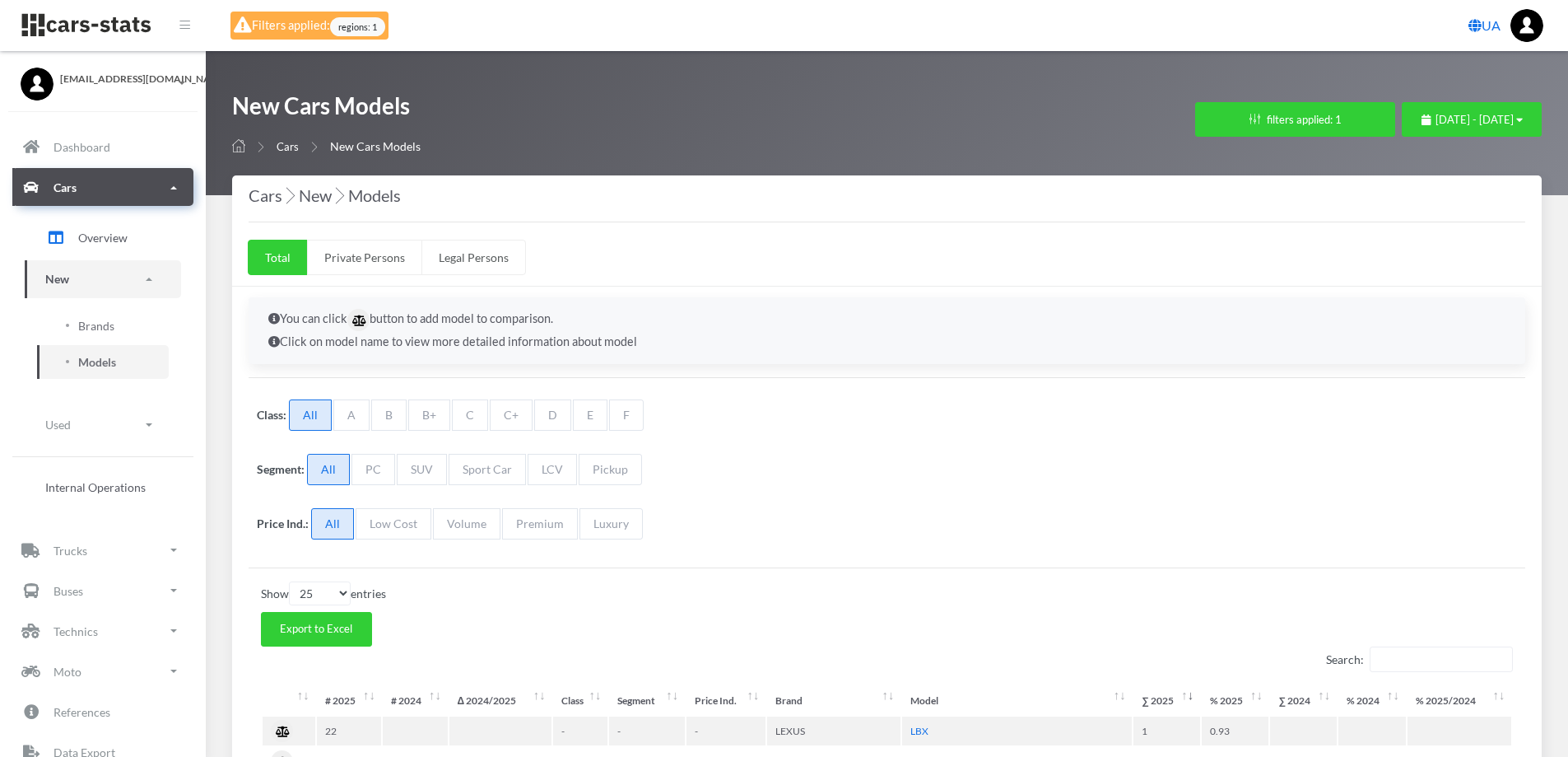
select select "25"
select select "LEXUS"
select select "25"
select select "LEXUS"
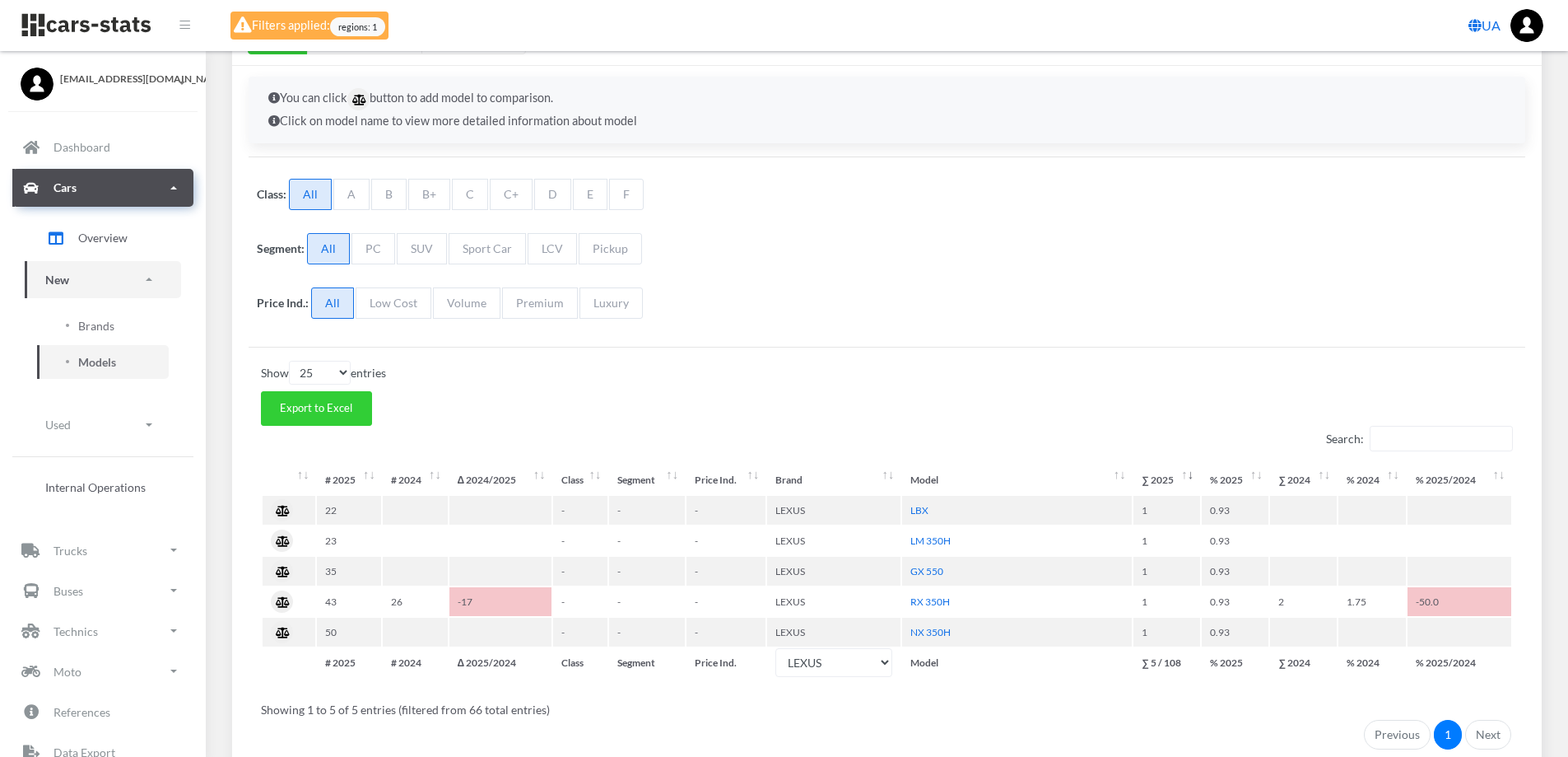
scroll to position [305, 0]
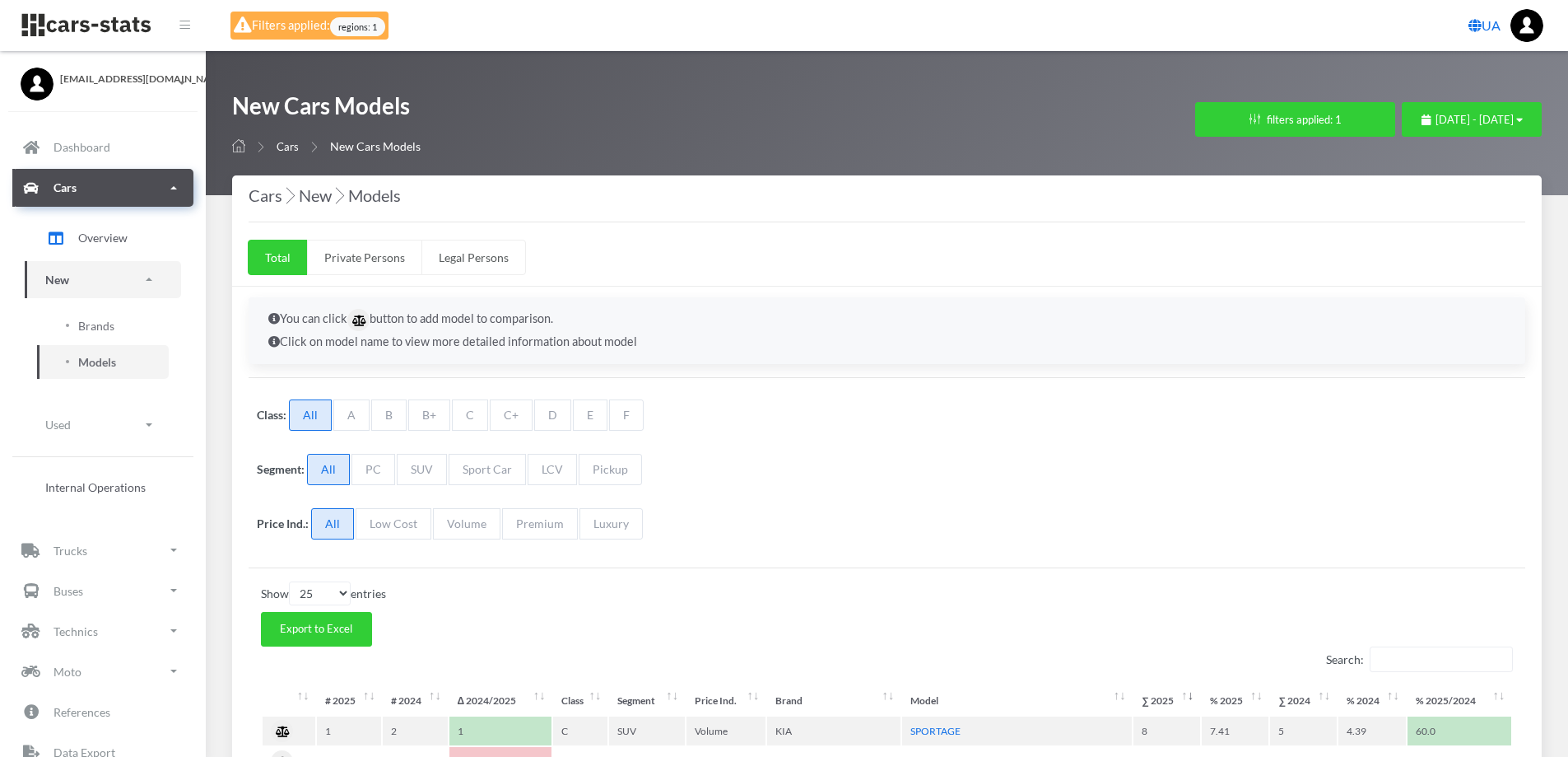
select select "25"
select select "KIA"
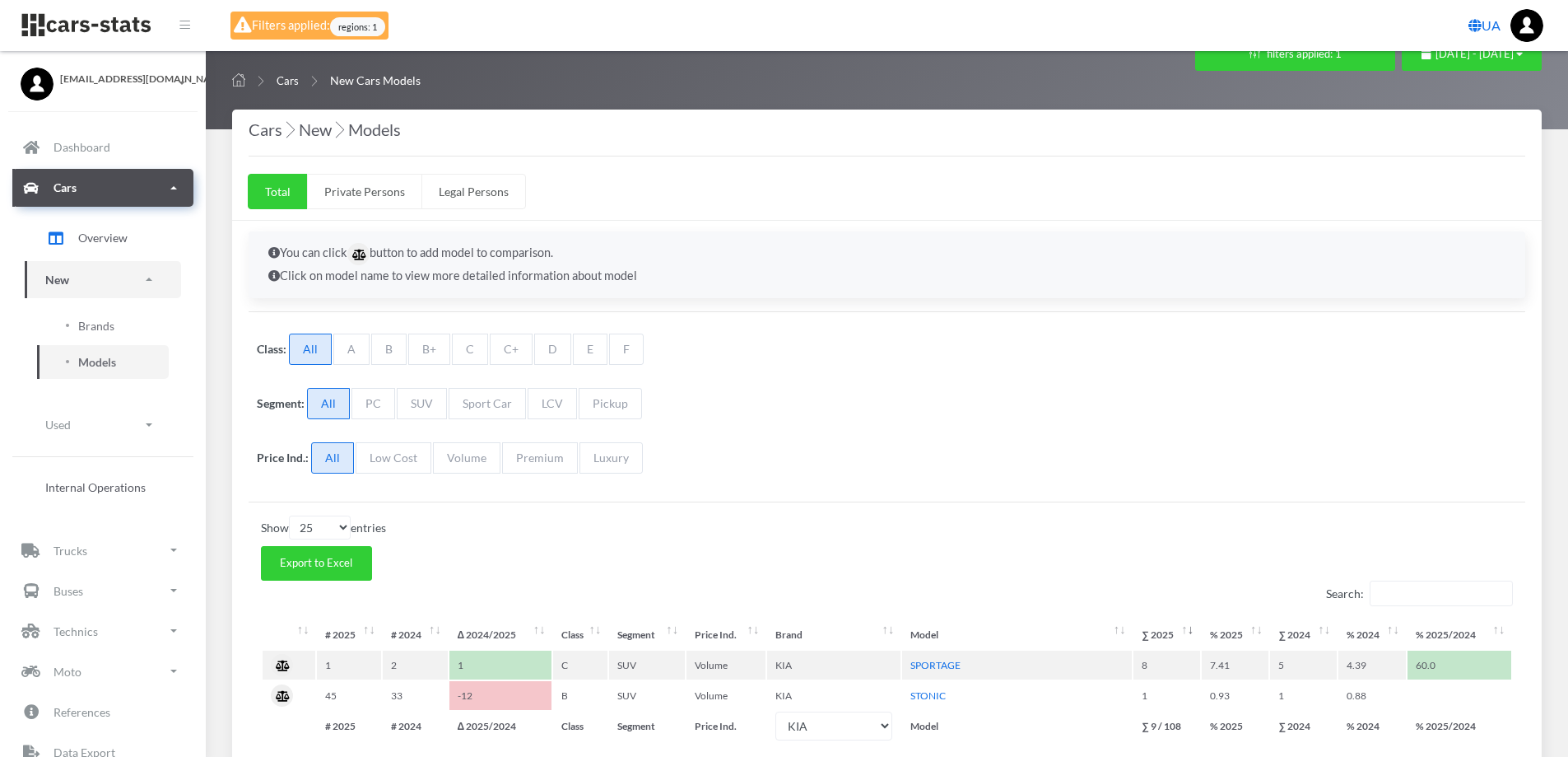
scroll to position [213, 0]
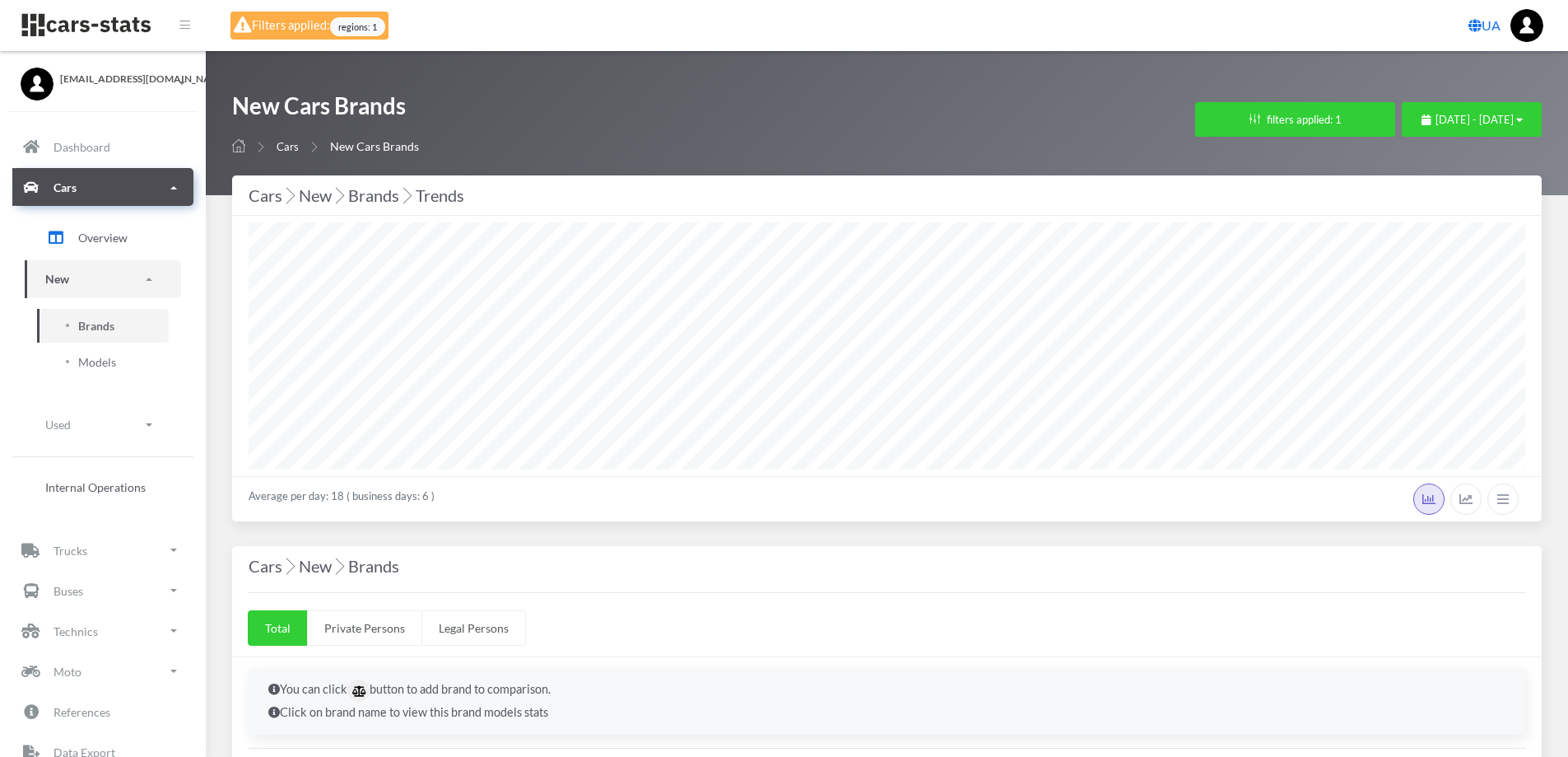
select select "25"
